Goal: Contribute content: Add original content to the website for others to see

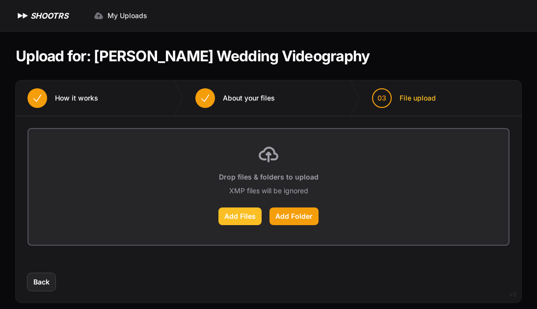
click at [241, 219] on label "Add Files" at bounding box center [239, 217] width 43 height 18
click at [0, 0] on input "Add Files" at bounding box center [0, 0] width 0 height 0
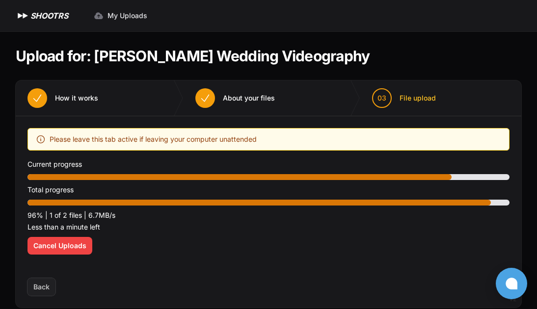
click at [194, 240] on div "Optimize your upload experience We recommend Google Chrome for fast and reliabl…" at bounding box center [268, 197] width 482 height 138
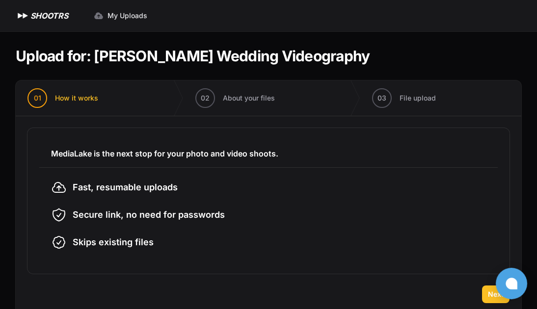
click at [491, 299] on span "Next" at bounding box center [496, 294] width 16 height 10
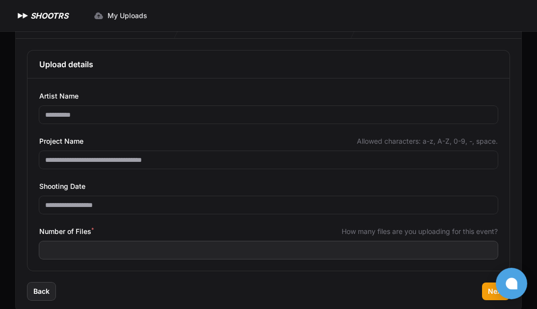
scroll to position [80, 0]
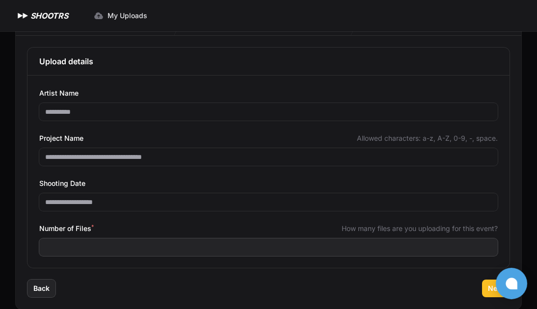
click at [491, 289] on span "Next" at bounding box center [496, 289] width 16 height 10
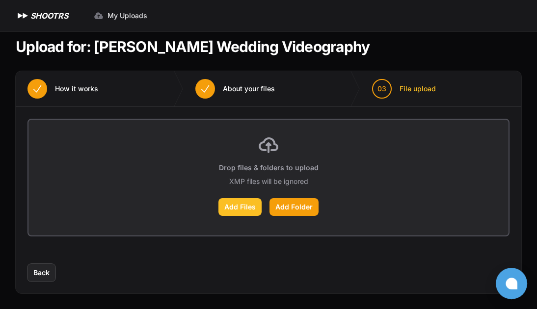
click at [248, 210] on label "Add Files" at bounding box center [239, 207] width 43 height 18
click at [0, 0] on input "Add Files" at bounding box center [0, 0] width 0 height 0
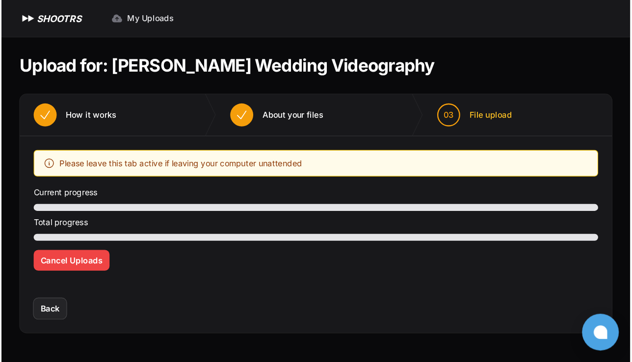
scroll to position [0, 0]
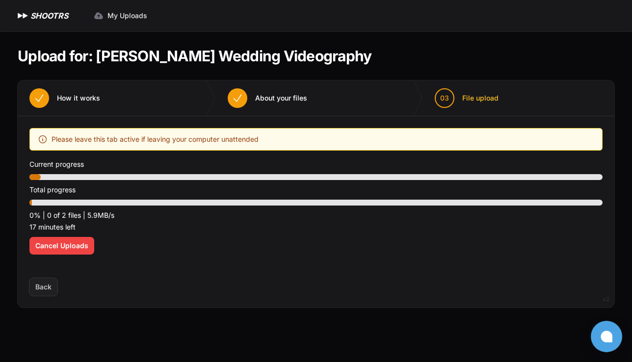
click at [276, 95] on span "About your files" at bounding box center [281, 98] width 52 height 10
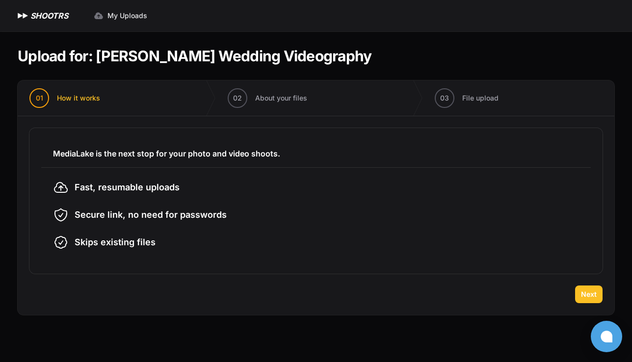
click at [599, 295] on button "Next" at bounding box center [588, 295] width 27 height 18
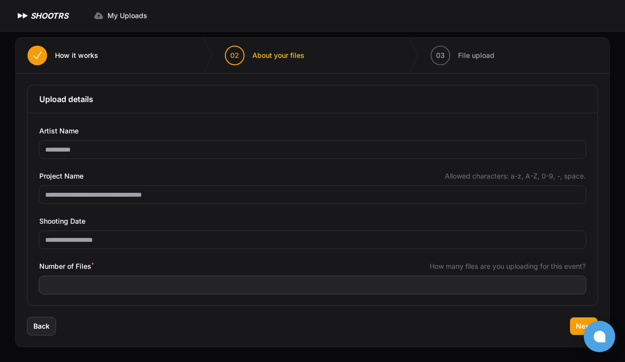
scroll to position [43, 0]
click at [573, 321] on button "Next" at bounding box center [583, 326] width 27 height 18
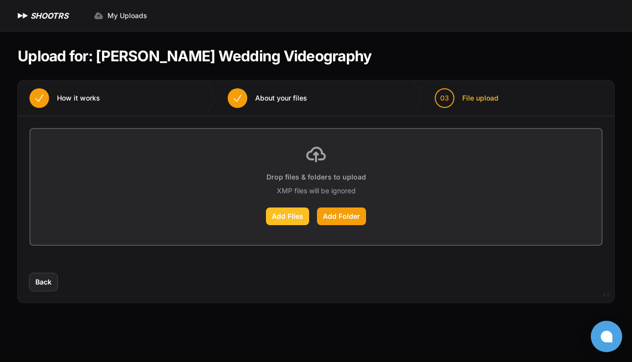
click at [291, 217] on label "Add Files" at bounding box center [287, 217] width 43 height 18
click at [0, 0] on input "Add Files" at bounding box center [0, 0] width 0 height 0
click at [350, 217] on label "Add Folder" at bounding box center [341, 217] width 49 height 18
click at [0, 0] on input "Add Folder" at bounding box center [0, 0] width 0 height 0
